Goal: Task Accomplishment & Management: Manage account settings

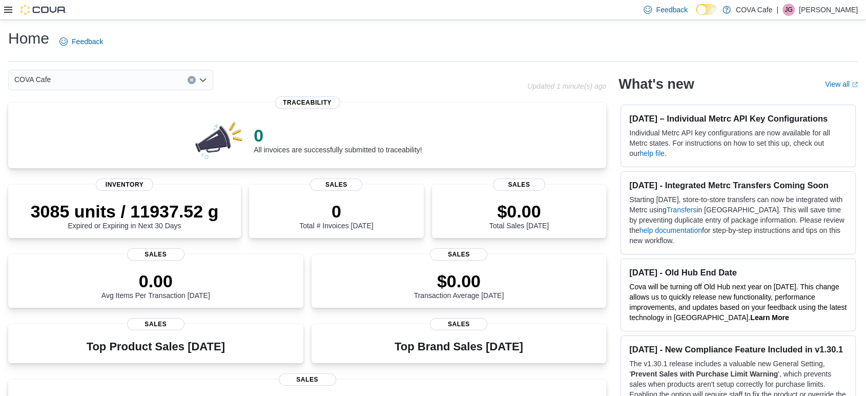
click at [5, 7] on icon at bounding box center [8, 10] width 8 height 8
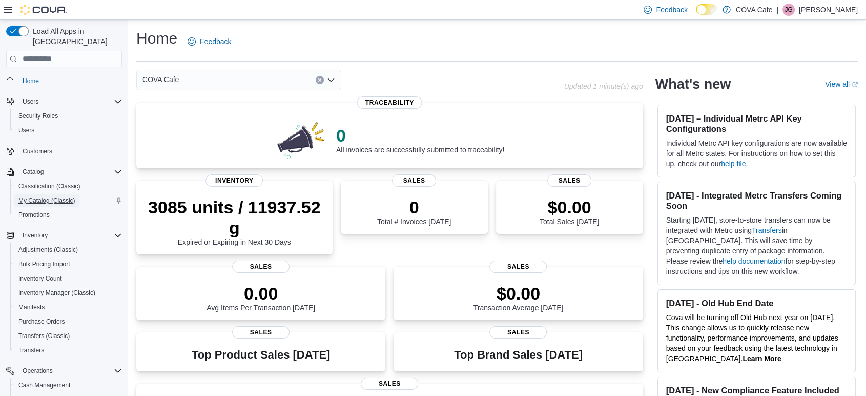
click at [41, 196] on span "My Catalog (Classic)" at bounding box center [46, 200] width 57 height 8
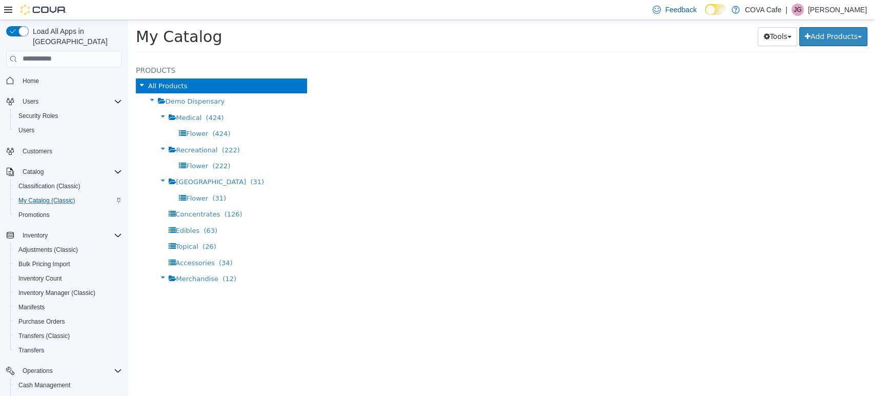
select select "**********"
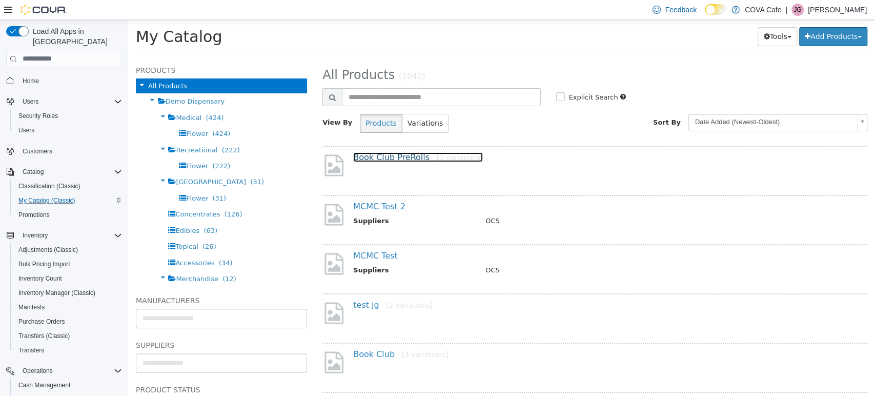
click at [372, 159] on link "Book Club PreRolls [3 variations]" at bounding box center [418, 157] width 130 height 10
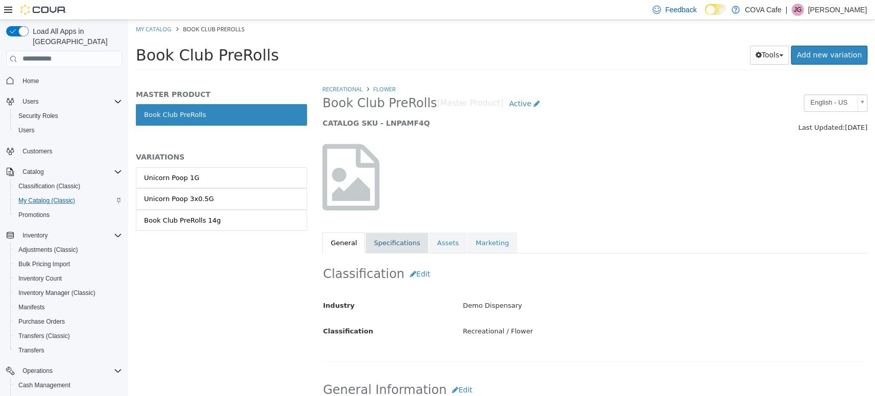
click at [395, 239] on link "Specifications" at bounding box center [396, 243] width 63 height 22
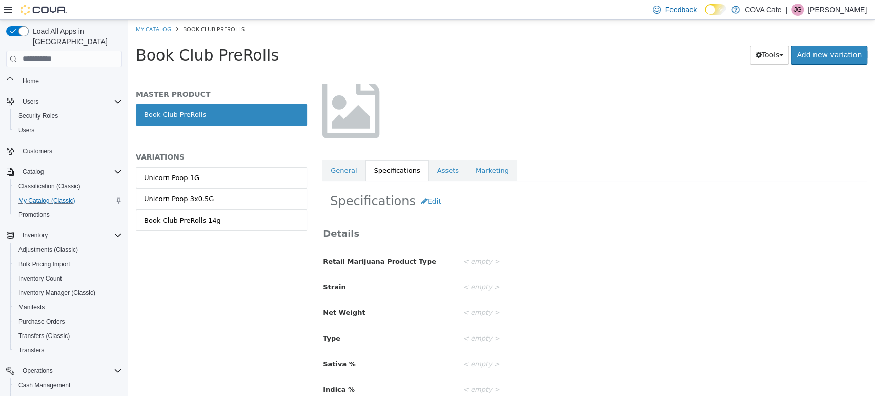
scroll to position [97, 0]
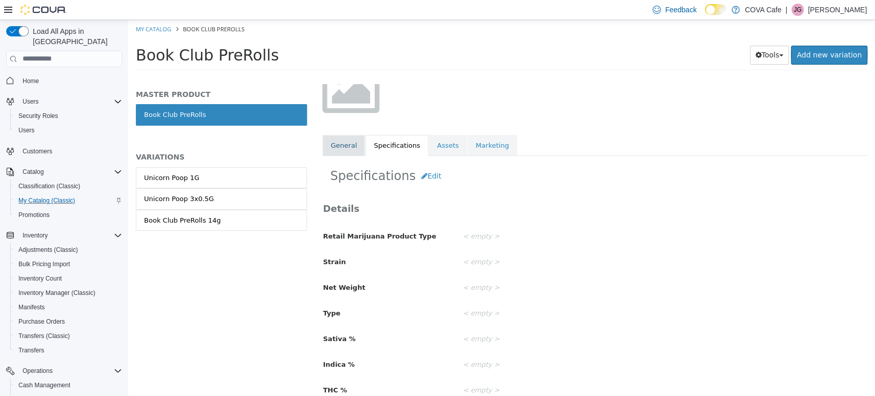
click at [338, 145] on link "General" at bounding box center [343, 145] width 43 height 22
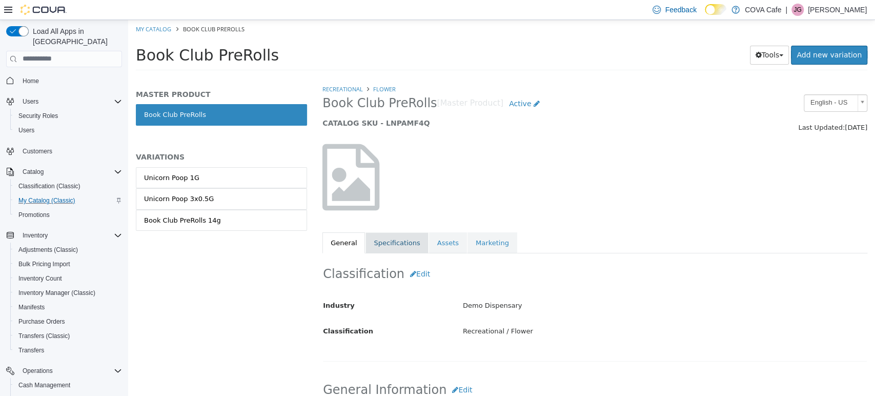
click at [393, 237] on link "Specifications" at bounding box center [396, 243] width 63 height 22
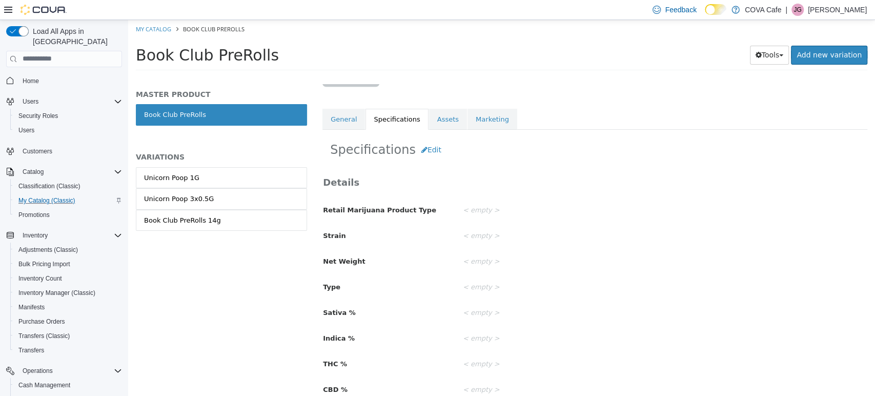
scroll to position [154, 0]
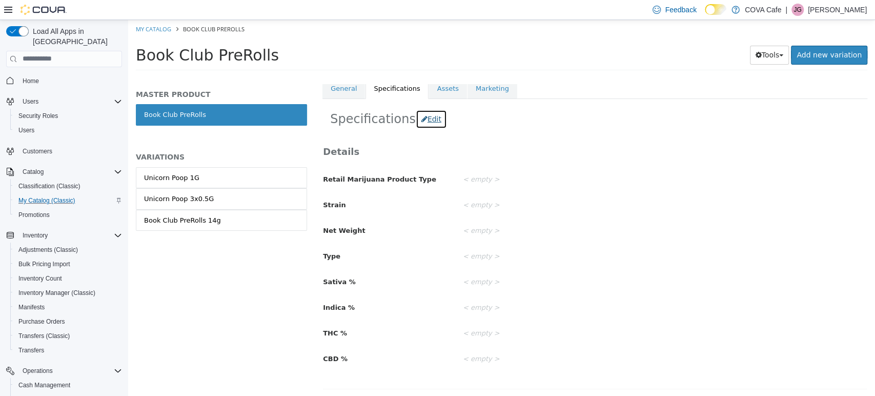
click at [419, 117] on button "Edit" at bounding box center [431, 118] width 31 height 19
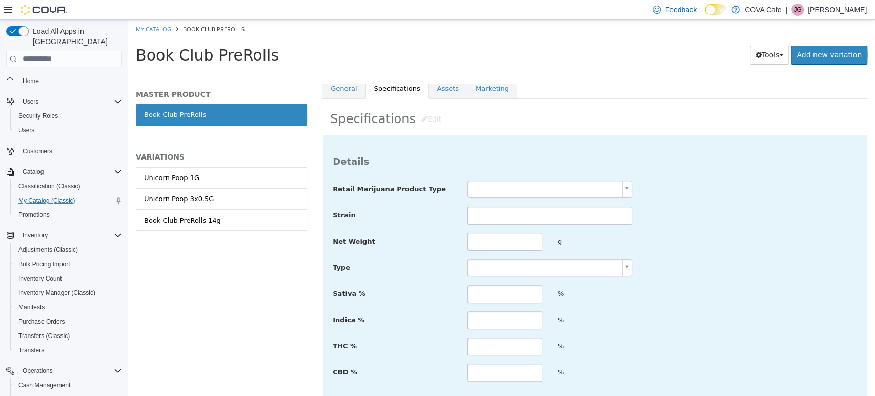
click at [540, 76] on body "Saving Bulk Changes... × My Catalog Book Club PreRolls Book Club PreRolls Tools…" at bounding box center [501, 47] width 747 height 57
click at [705, 76] on body "Saving Bulk Changes... × My Catalog Book Club PreRolls Book Club PreRolls Tools…" at bounding box center [501, 47] width 747 height 57
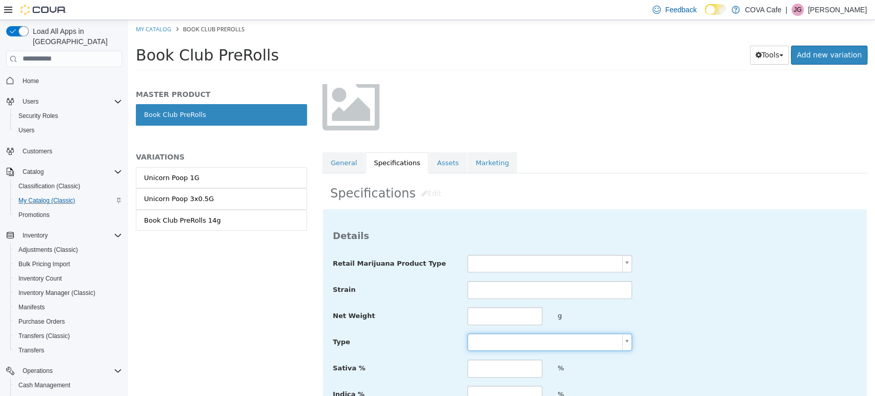
scroll to position [57, 0]
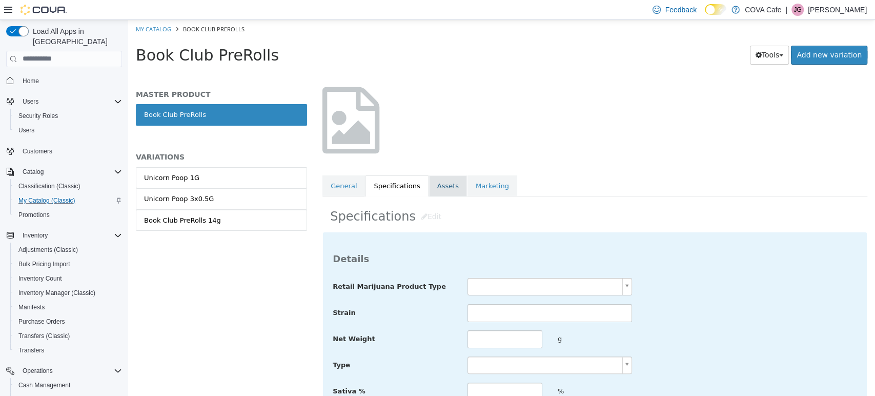
click at [441, 187] on link "Assets" at bounding box center [448, 186] width 38 height 22
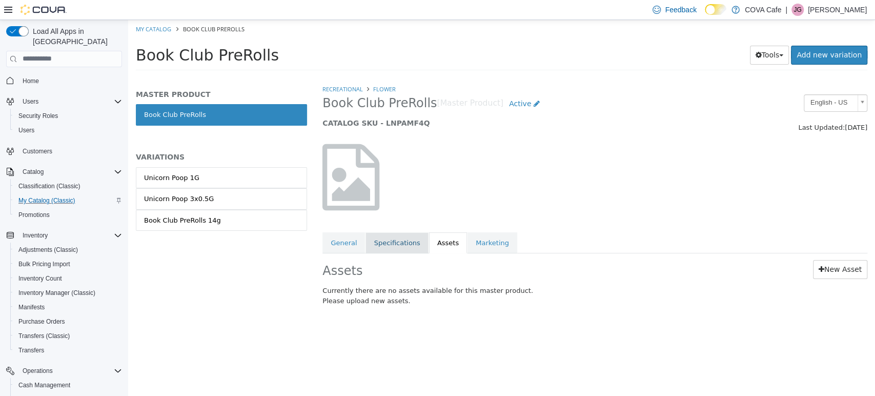
click at [385, 239] on link "Specifications" at bounding box center [396, 243] width 63 height 22
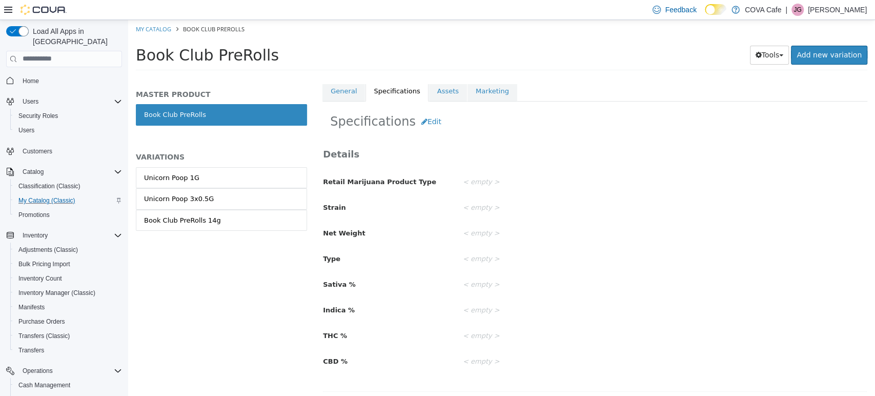
scroll to position [154, 0]
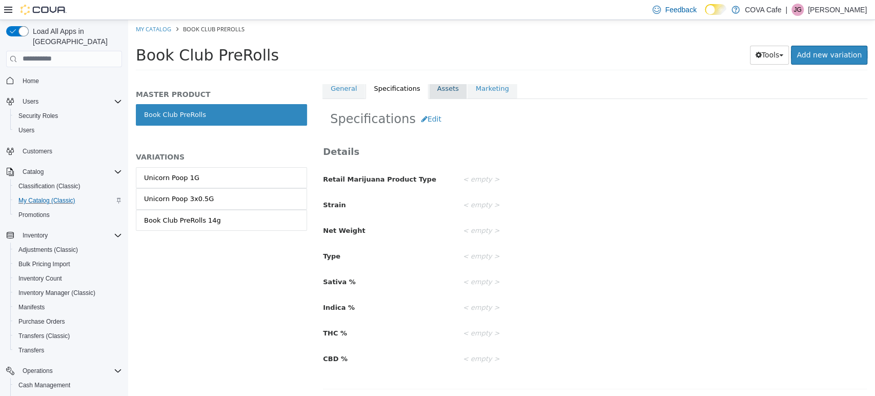
click at [438, 89] on link "Assets" at bounding box center [448, 88] width 38 height 22
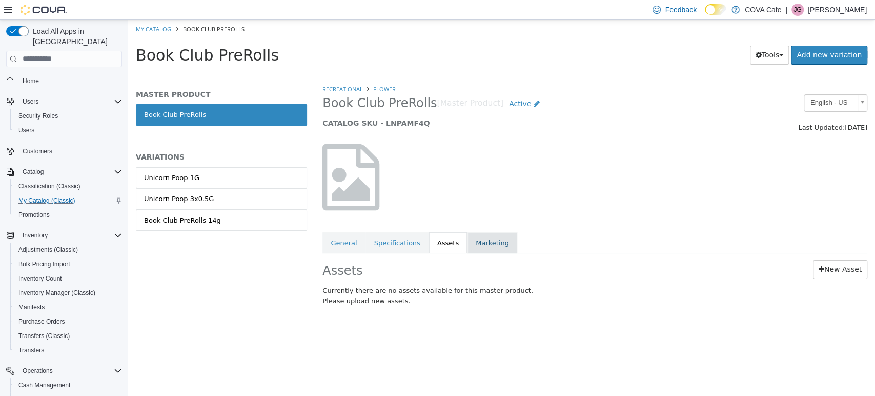
click at [479, 238] on link "Marketing" at bounding box center [492, 243] width 50 height 22
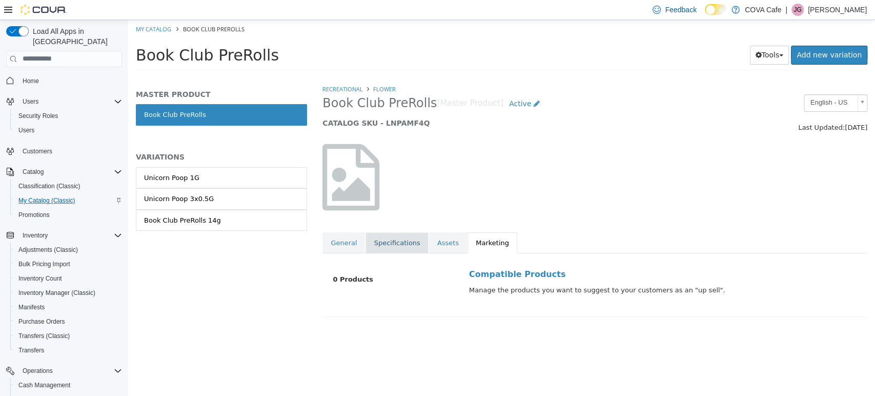
click at [389, 241] on link "Specifications" at bounding box center [396, 243] width 63 height 22
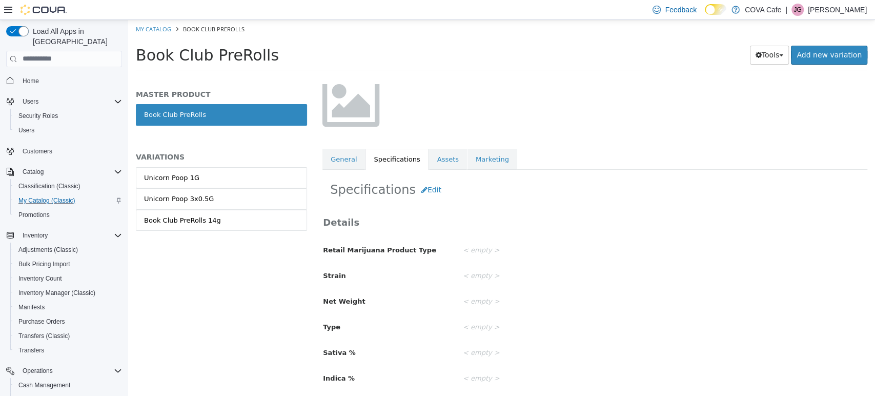
scroll to position [154, 0]
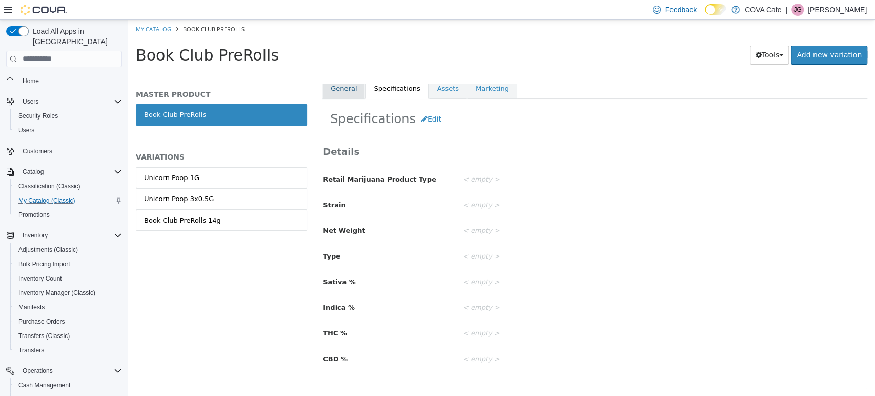
click at [347, 92] on link "General" at bounding box center [343, 88] width 43 height 22
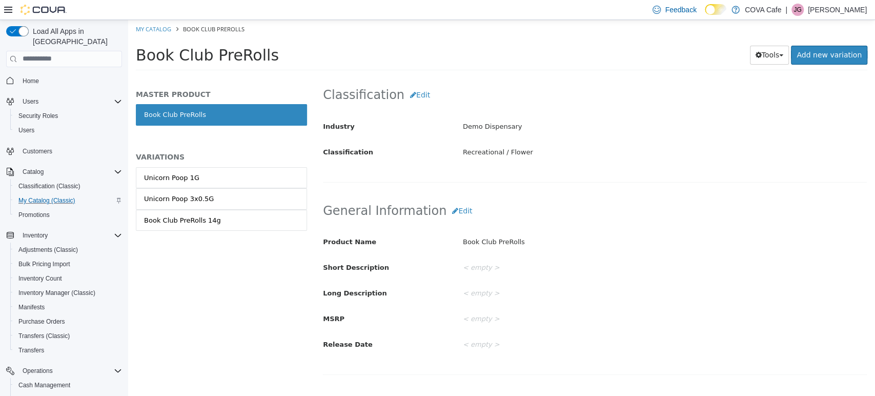
scroll to position [51, 0]
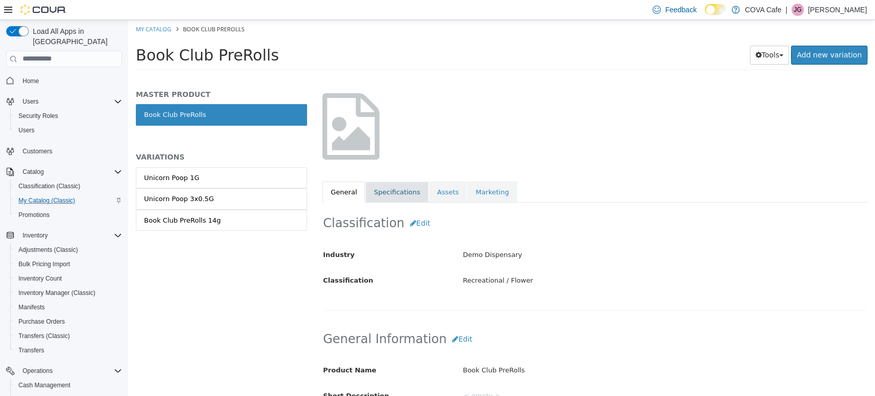
click at [391, 195] on link "Specifications" at bounding box center [396, 192] width 63 height 22
